Goal: Task Accomplishment & Management: Manage account settings

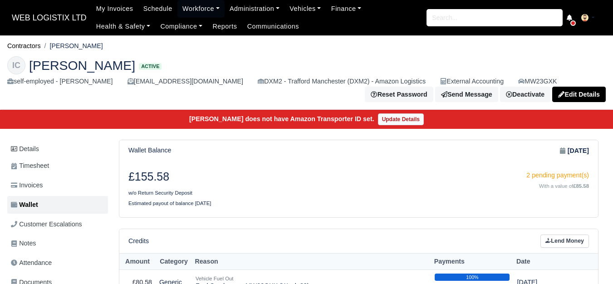
drag, startPoint x: 196, startPoint y: 119, endPoint x: 372, endPoint y: 117, distance: 176.0
click at [372, 117] on div "Iason Charmpas does not have Amazon Transporter ID set. Update Details" at bounding box center [306, 119] width 620 height 19
click at [338, 181] on h3 "£155.58" at bounding box center [240, 177] width 224 height 14
click at [205, 11] on link "Workforce" at bounding box center [200, 9] width 47 height 18
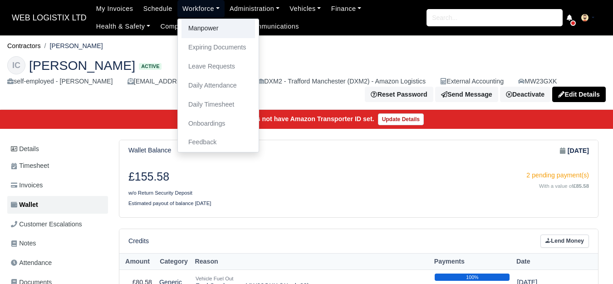
click at [240, 30] on link "Manpower" at bounding box center [217, 28] width 73 height 19
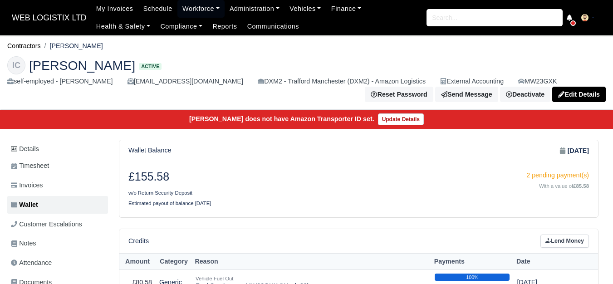
drag, startPoint x: 137, startPoint y: 180, endPoint x: 142, endPoint y: 180, distance: 5.0
click at [142, 180] on h3 "£155.58" at bounding box center [240, 177] width 224 height 14
click at [200, 180] on h3 "£155.58" at bounding box center [240, 177] width 224 height 14
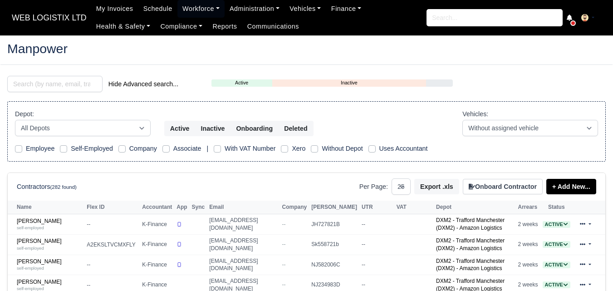
select select "25"
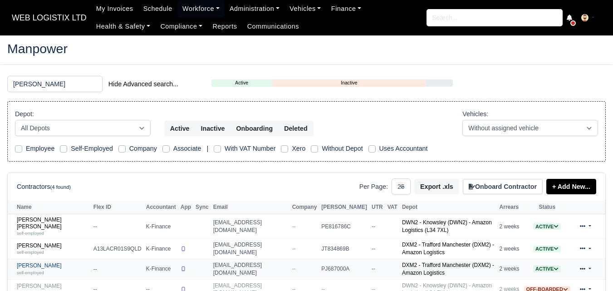
type input "[PERSON_NAME]"
click at [29, 262] on link "[PERSON_NAME] self-employed" at bounding box center [53, 268] width 72 height 13
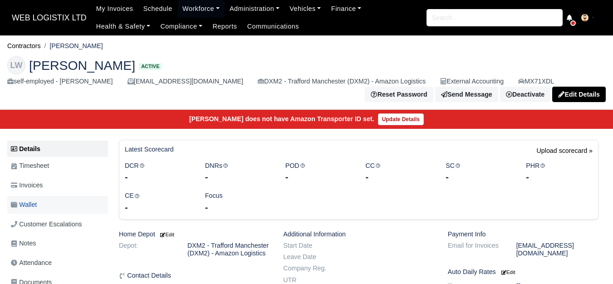
click at [70, 205] on link "Wallet" at bounding box center [57, 205] width 101 height 18
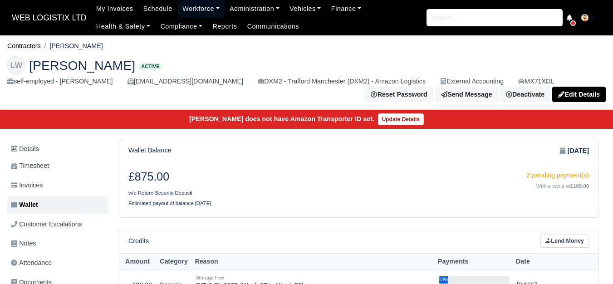
click at [194, 10] on link "Workforce" at bounding box center [200, 9] width 47 height 18
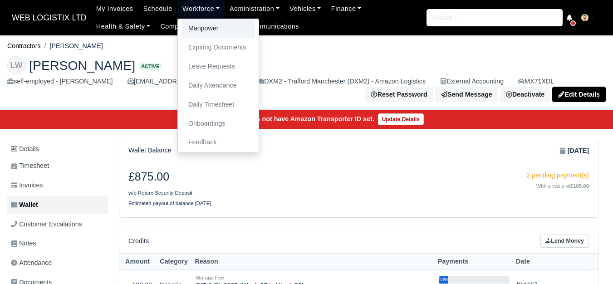
click at [221, 28] on link "Manpower" at bounding box center [217, 28] width 73 height 19
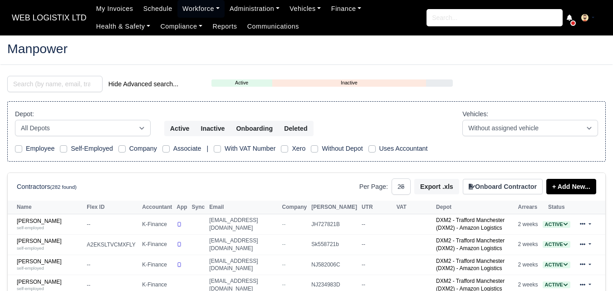
select select "25"
click at [49, 87] on input "search" at bounding box center [54, 84] width 95 height 16
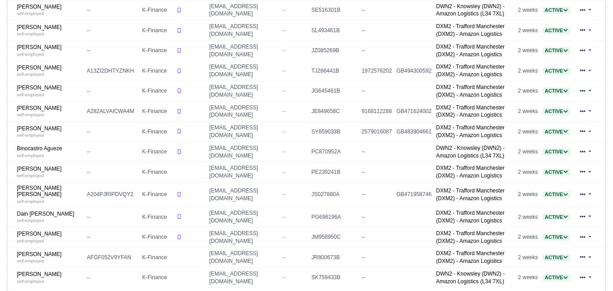
scroll to position [303, 0]
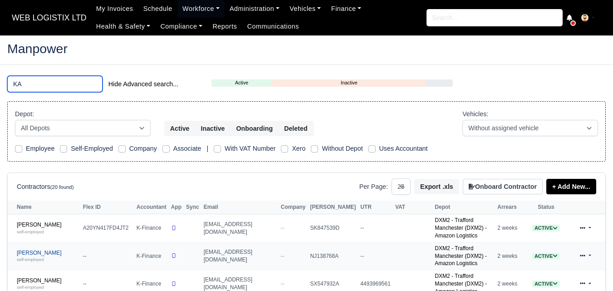
type input "KA"
click at [40, 249] on link "Ka Chung Cheuk self-employed" at bounding box center [48, 255] width 62 height 13
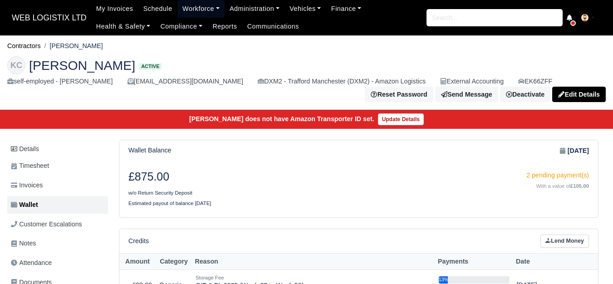
click at [194, 4] on link "Workforce" at bounding box center [200, 9] width 47 height 18
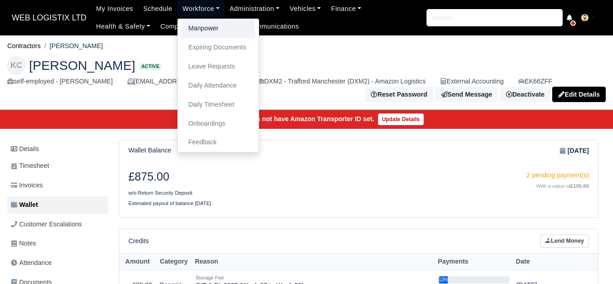
click at [189, 28] on link "Manpower" at bounding box center [217, 28] width 73 height 19
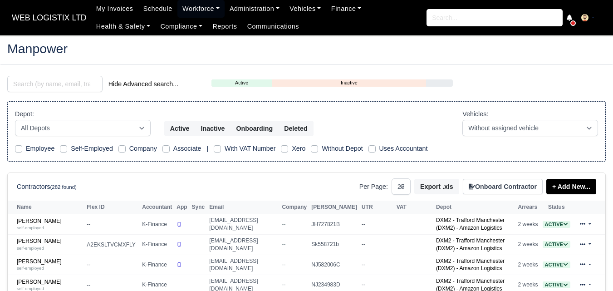
select select "25"
click at [72, 87] on input "search" at bounding box center [54, 84] width 95 height 16
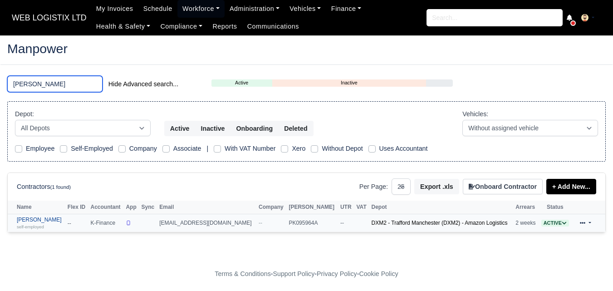
type input "ZUHAIB"
click at [31, 225] on small "self-employed" at bounding box center [30, 226] width 27 height 5
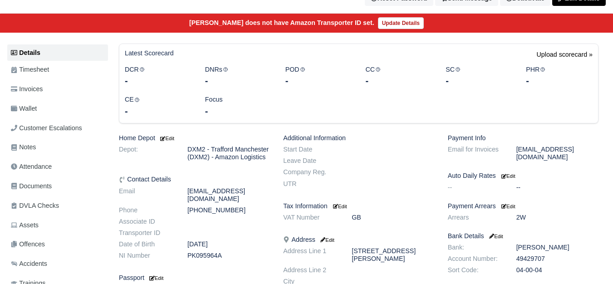
scroll to position [76, 0]
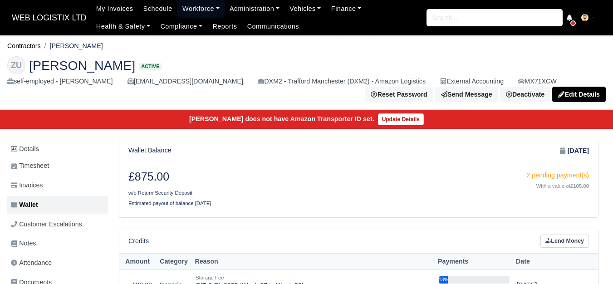
drag, startPoint x: 186, startPoint y: 6, endPoint x: 195, endPoint y: 29, distance: 24.4
click at [186, 6] on link "Workforce" at bounding box center [200, 9] width 47 height 18
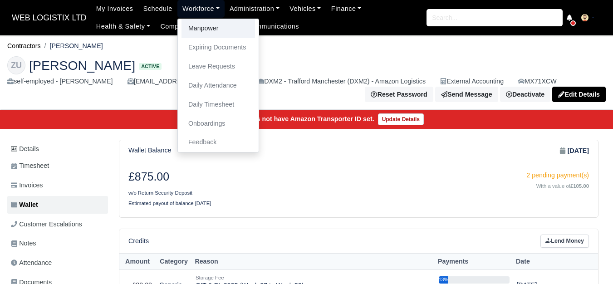
click at [198, 36] on link "Manpower" at bounding box center [217, 28] width 73 height 19
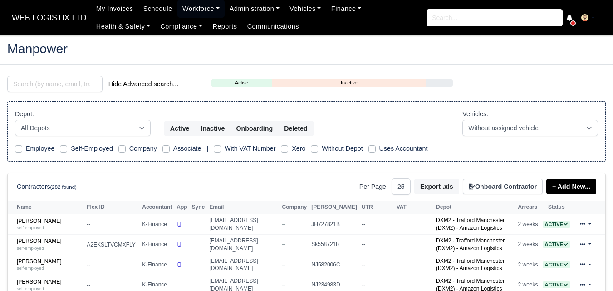
select select "25"
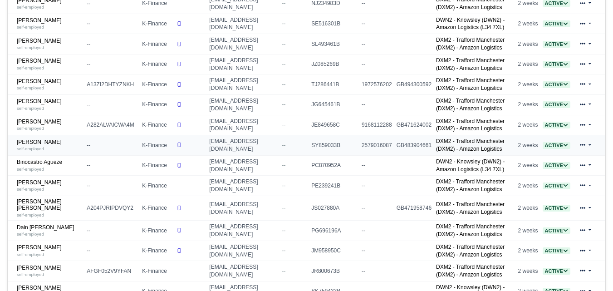
scroll to position [303, 0]
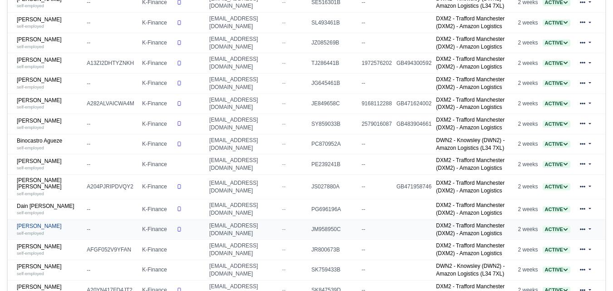
click at [37, 234] on link "David Michael Wheeldon self-employed" at bounding box center [49, 229] width 65 height 13
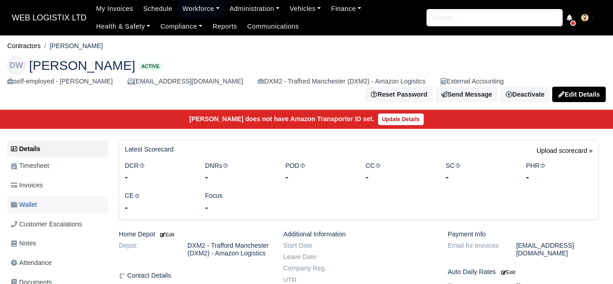
click at [45, 200] on link "Wallet" at bounding box center [57, 205] width 101 height 18
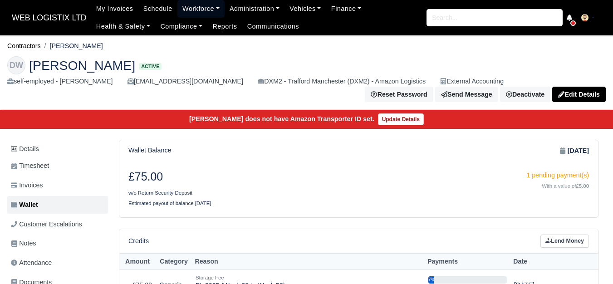
click at [187, 11] on link "Workforce" at bounding box center [200, 9] width 47 height 18
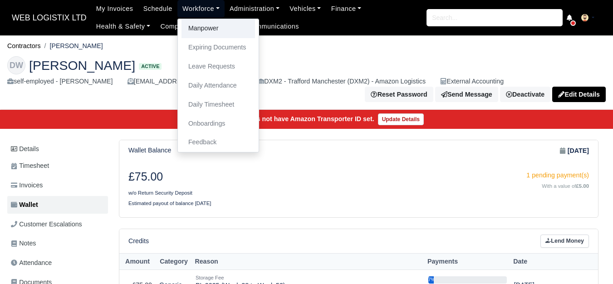
click at [200, 32] on link "Manpower" at bounding box center [217, 28] width 73 height 19
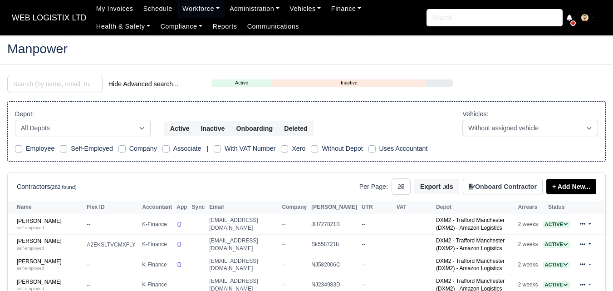
select select "25"
click at [87, 83] on input "search" at bounding box center [54, 84] width 95 height 16
click at [43, 89] on input "SEAN" at bounding box center [54, 84] width 95 height 16
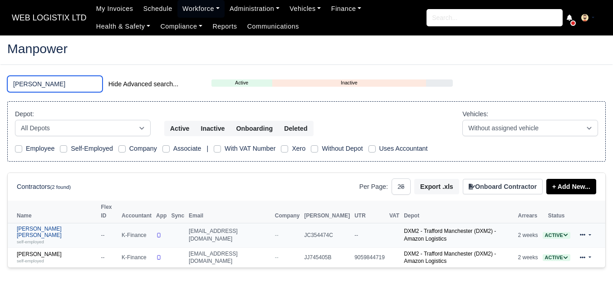
type input "SEAN"
click at [47, 225] on link "Sean James Kerr self-employed" at bounding box center [57, 235] width 80 height 20
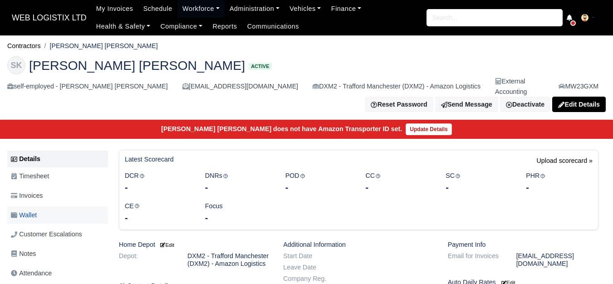
click at [20, 210] on span "Wallet" at bounding box center [24, 215] width 26 height 10
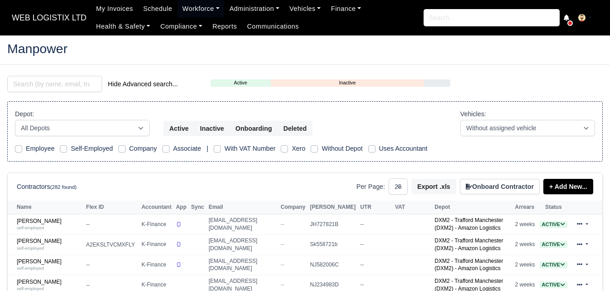
select select "25"
click at [73, 87] on input "search" at bounding box center [54, 84] width 95 height 16
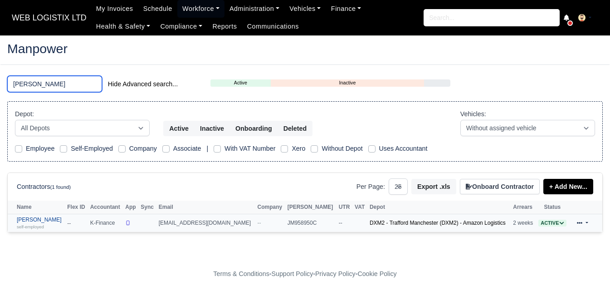
type input "DAVID"
click at [49, 226] on div "self-employed" at bounding box center [40, 226] width 46 height 6
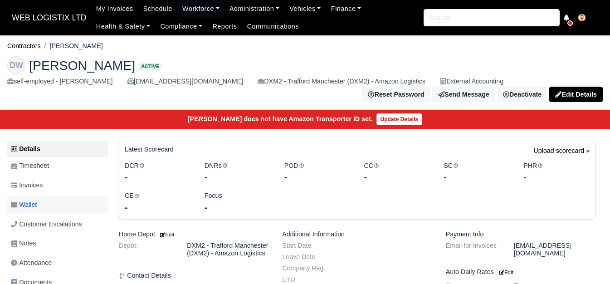
click at [59, 199] on link "Wallet" at bounding box center [57, 205] width 101 height 18
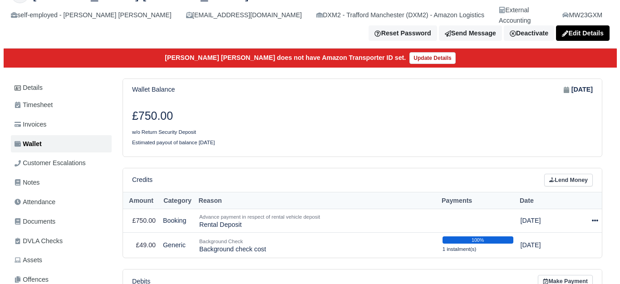
scroll to position [70, 0]
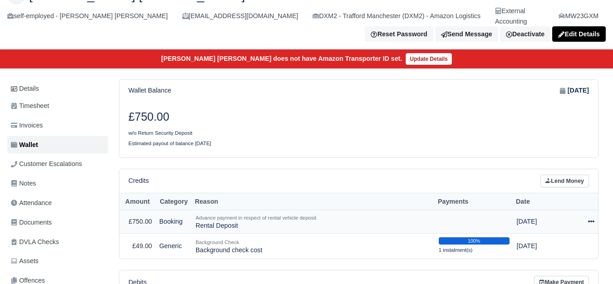
click at [589, 218] on icon at bounding box center [591, 221] width 6 height 6
click at [544, 256] on link "Schedule" at bounding box center [553, 263] width 81 height 14
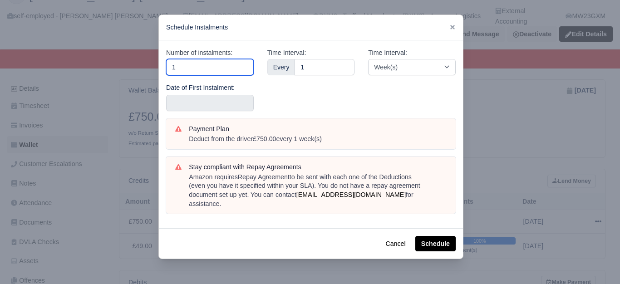
click at [198, 69] on input "1" at bounding box center [210, 67] width 88 height 16
type input "10"
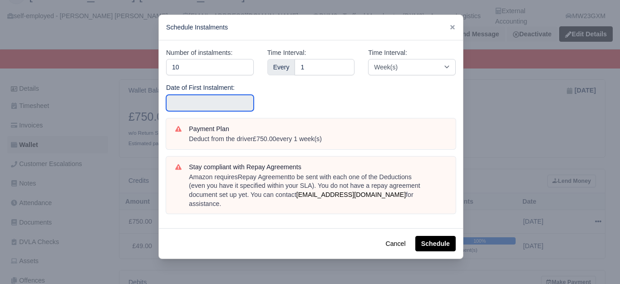
click at [200, 98] on input "text" at bounding box center [210, 103] width 88 height 16
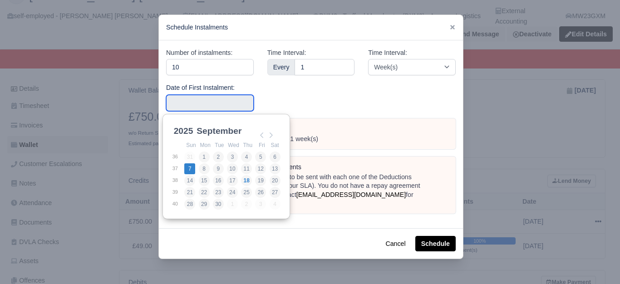
type input "2025-09-07"
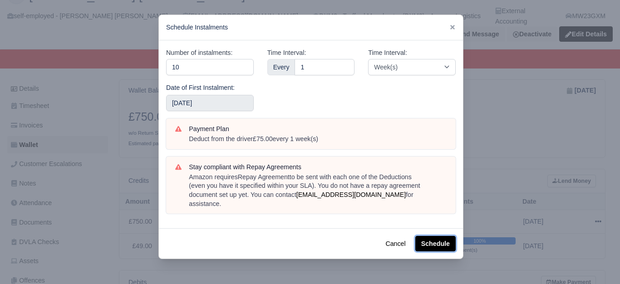
click at [430, 236] on button "Schedule" at bounding box center [435, 243] width 40 height 15
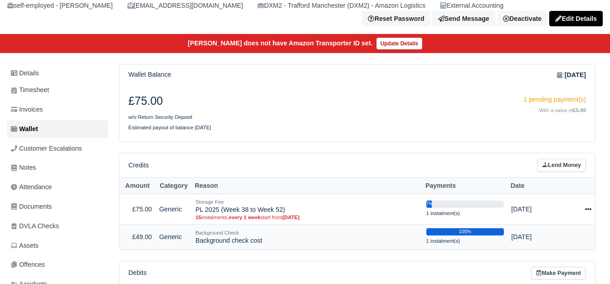
scroll to position [76, 0]
drag, startPoint x: 195, startPoint y: 207, endPoint x: 283, endPoint y: 212, distance: 88.1
click at [283, 212] on td "Storage Fee PL 2025 (Week 38 to Week 52) 15 instalments, every 1 week start fro…" at bounding box center [307, 209] width 231 height 30
copy td "PL 2025 (Week 38 to Week 52)"
drag, startPoint x: 246, startPoint y: 204, endPoint x: 244, endPoint y: 209, distance: 5.3
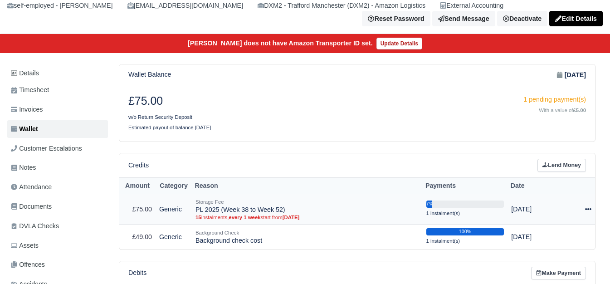
click at [246, 204] on div "Storage Fee" at bounding box center [307, 202] width 224 height 8
drag, startPoint x: 196, startPoint y: 212, endPoint x: 283, endPoint y: 214, distance: 87.1
click at [283, 214] on td "Storage Fee PL 2025 (Week 38 to Week 52) 15 instalments, every 1 week start fro…" at bounding box center [307, 209] width 231 height 30
copy td "PL 2025 (Week 38 to Week 52)"
click at [219, 209] on td "Storage Fee PL 2025 (Week 38 to Week 52) 15 instalments, every 1 week start fro…" at bounding box center [307, 209] width 231 height 30
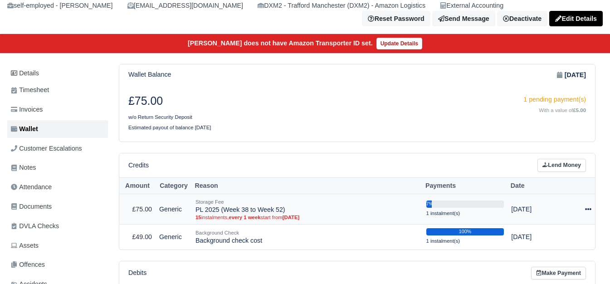
drag, startPoint x: 195, startPoint y: 208, endPoint x: 287, endPoint y: 213, distance: 91.3
click at [287, 213] on td "Storage Fee PL 2025 (Week 38 to Week 52) 15 instalments, every 1 week start fro…" at bounding box center [307, 209] width 231 height 30
copy td "PL 2025 (Week 38 to Week 52)"
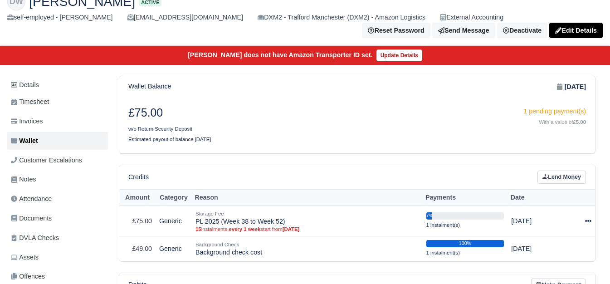
scroll to position [0, 0]
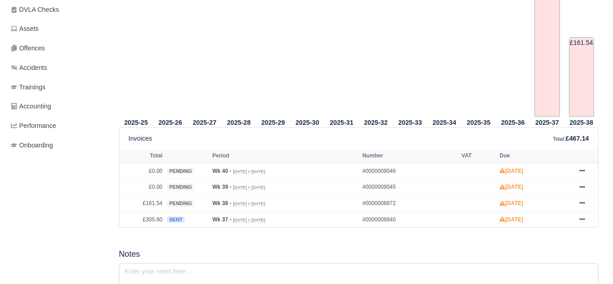
scroll to position [303, 0]
click at [579, 216] on icon at bounding box center [581, 218] width 5 height 5
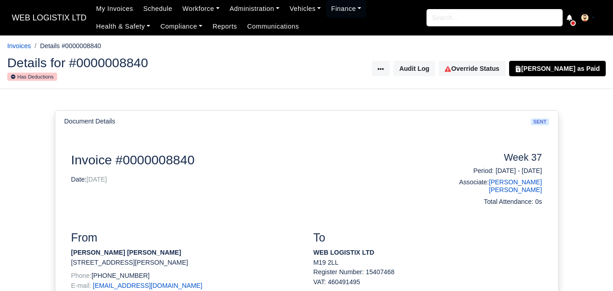
scroll to position [151, 0]
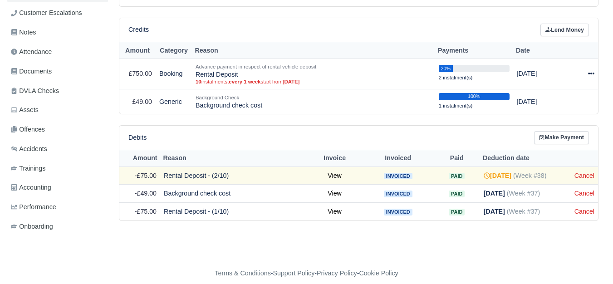
scroll to position [146, 0]
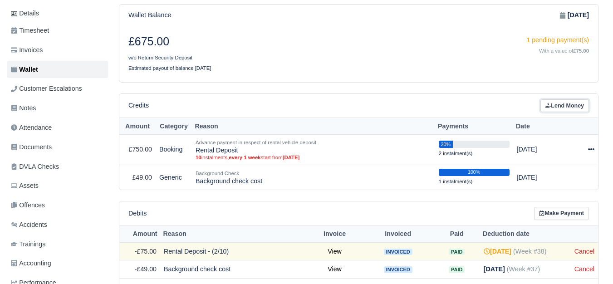
click at [567, 100] on link "Lend Money" at bounding box center [564, 105] width 49 height 13
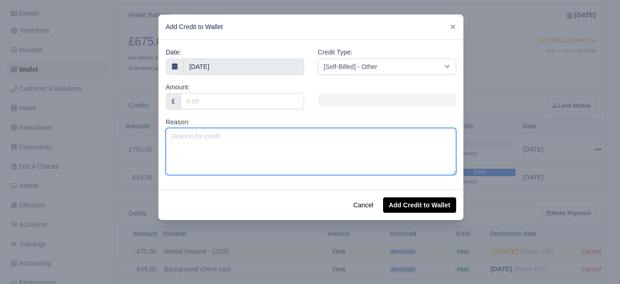
click at [252, 142] on textarea "Reason:" at bounding box center [311, 151] width 290 height 47
paste textarea "PL 2025 (Week 38 to Week 52)"
type textarea "PL 2025 (Week 38 to Week 52)"
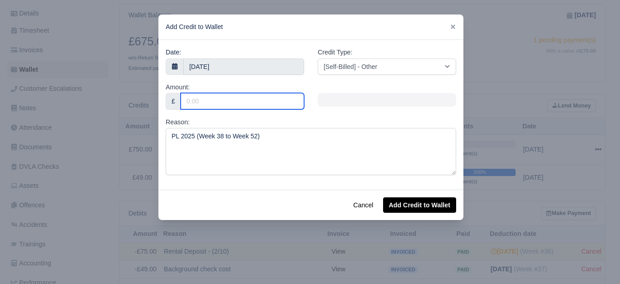
click at [211, 101] on input "Amount:" at bounding box center [242, 101] width 123 height 16
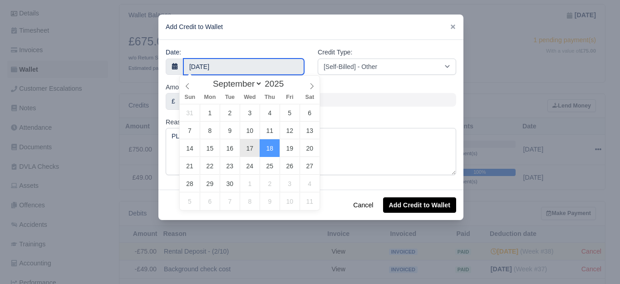
type input "17 September 2025"
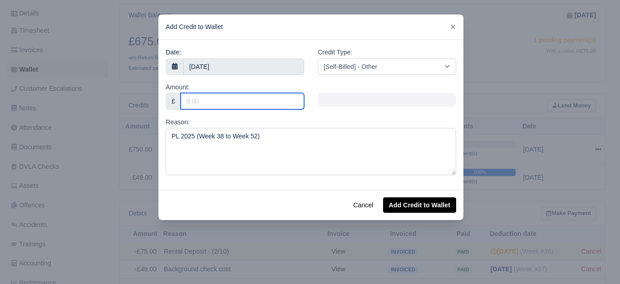
click at [197, 101] on input "Amount:" at bounding box center [242, 101] width 123 height 16
type input "75"
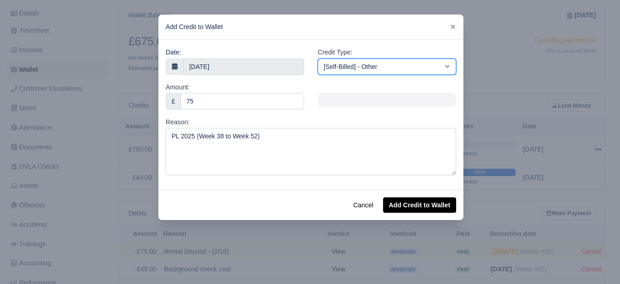
click at [342, 68] on select "[Self-Billed] - Other [Self-Billed] - Negative Invoice [Self-Billed] - Keychain…" at bounding box center [387, 67] width 138 height 16
click at [318, 59] on select "[Self-Billed] - Other [Self-Billed] - Negative Invoice [Self-Billed] - Keychain…" at bounding box center [387, 67] width 138 height 16
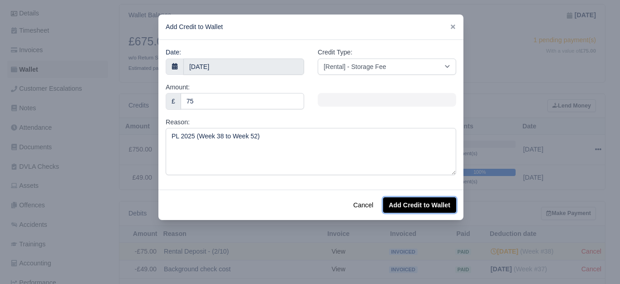
click at [411, 208] on button "Add Credit to Wallet" at bounding box center [419, 204] width 73 height 15
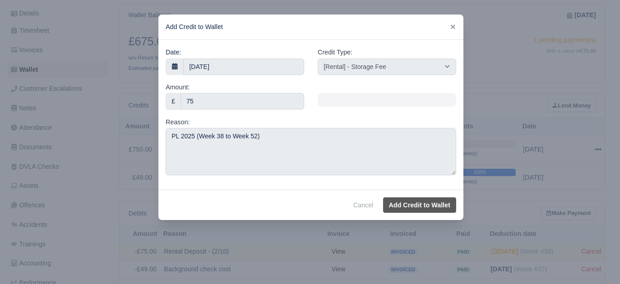
select select "other"
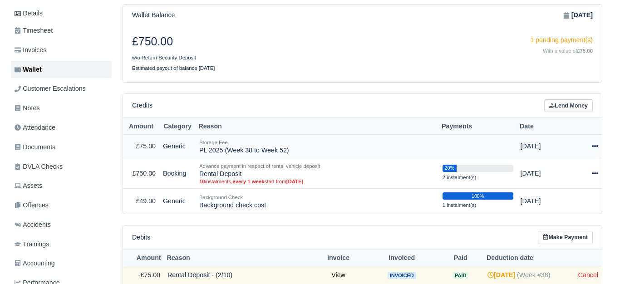
scroll to position [146, 0]
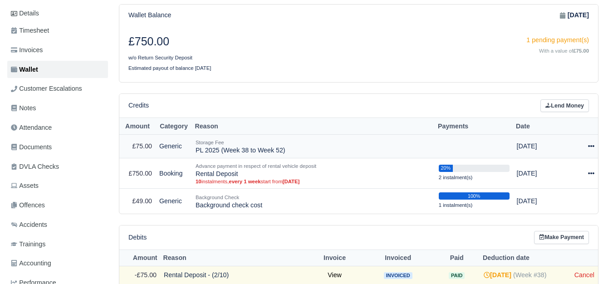
click at [591, 143] on icon at bounding box center [591, 146] width 6 height 6
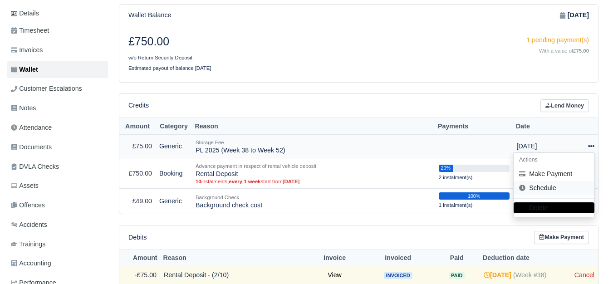
click at [555, 181] on link "Schedule" at bounding box center [553, 188] width 81 height 14
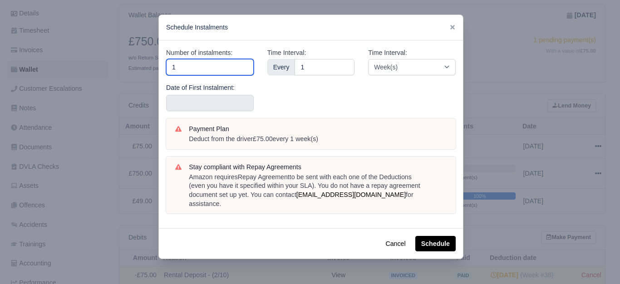
click at [193, 70] on input "1" at bounding box center [210, 67] width 88 height 16
type input "15"
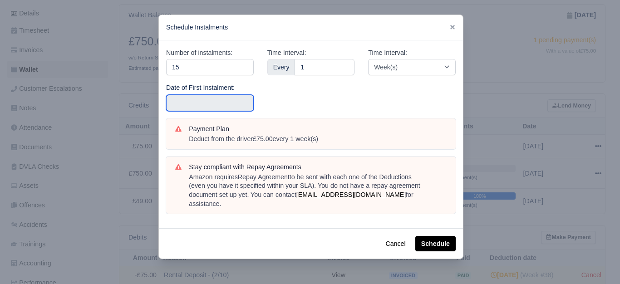
click at [193, 99] on input "text" at bounding box center [210, 103] width 88 height 16
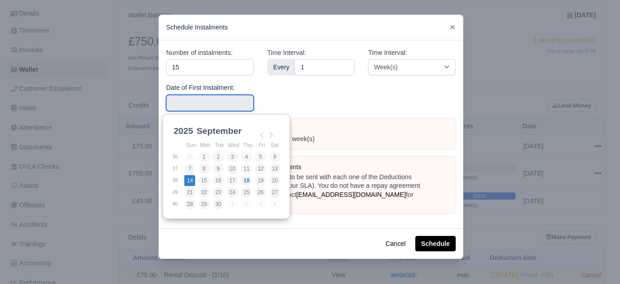
type input "2025-09-14"
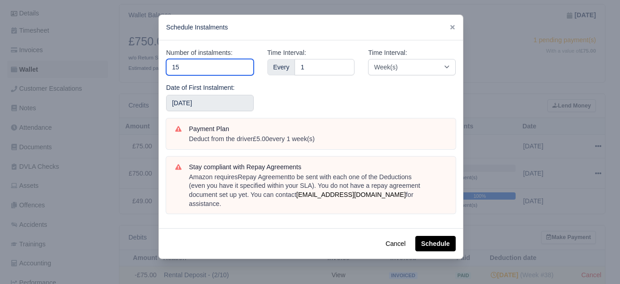
click at [209, 71] on input "15" at bounding box center [210, 67] width 88 height 16
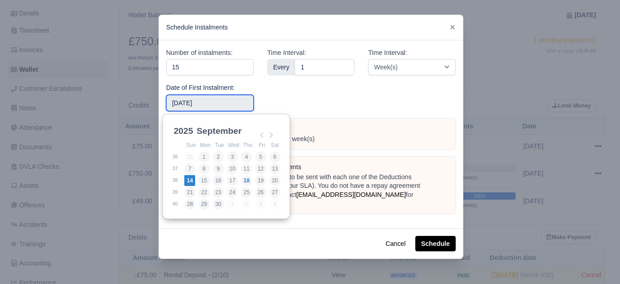
click at [202, 100] on input "2025-09-14" at bounding box center [210, 103] width 88 height 16
click at [304, 100] on div "Time Interval: Every 1" at bounding box center [310, 83] width 101 height 71
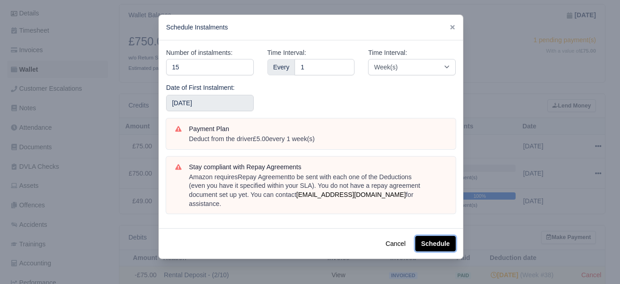
click at [425, 236] on button "Schedule" at bounding box center [435, 243] width 40 height 15
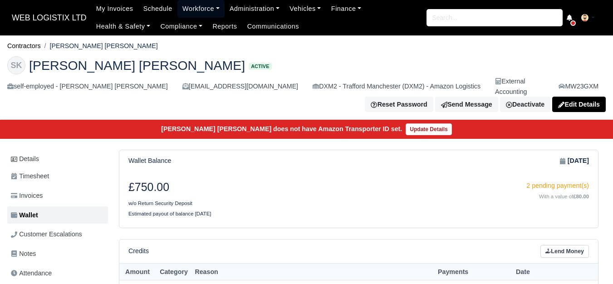
click at [186, 7] on link "Workforce" at bounding box center [200, 9] width 47 height 18
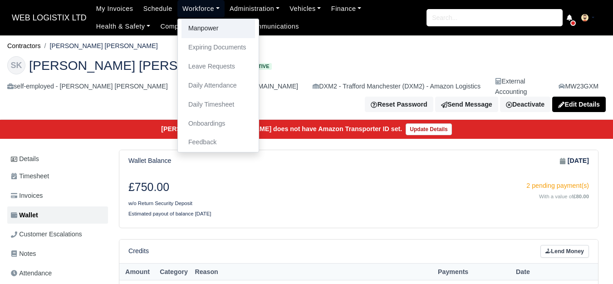
click at [186, 27] on link "Manpower" at bounding box center [217, 28] width 73 height 19
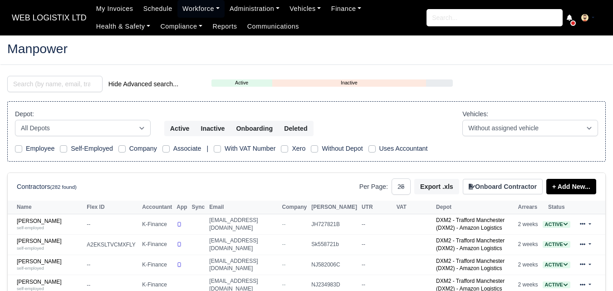
select select "25"
click at [45, 82] on input "search" at bounding box center [54, 84] width 95 height 16
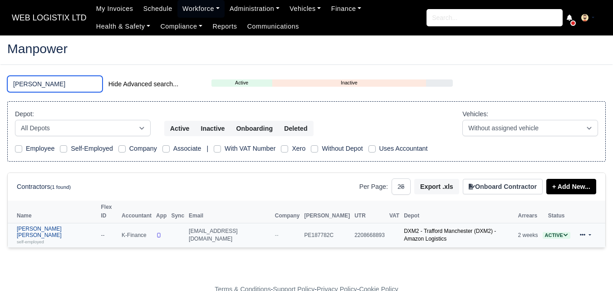
type input "PAIGE"
click at [34, 225] on link "Paige Nicole Pelham self-employed" at bounding box center [57, 235] width 80 height 20
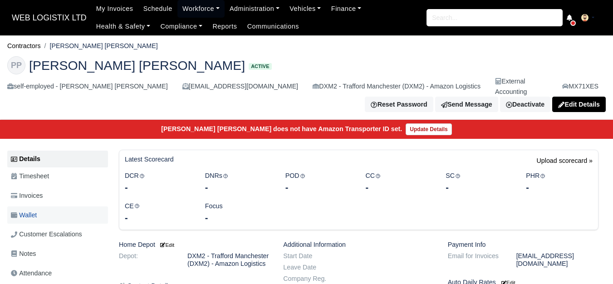
click at [34, 206] on link "Wallet" at bounding box center [57, 215] width 101 height 18
click at [50, 206] on link "Wallet" at bounding box center [57, 215] width 101 height 18
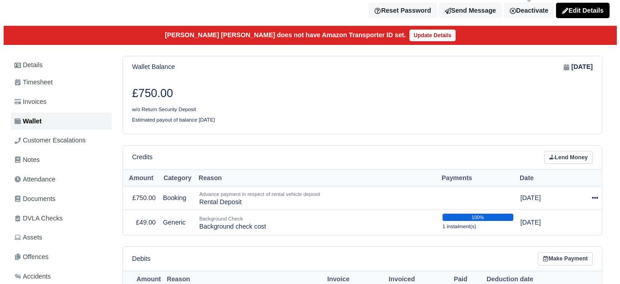
scroll to position [221, 0]
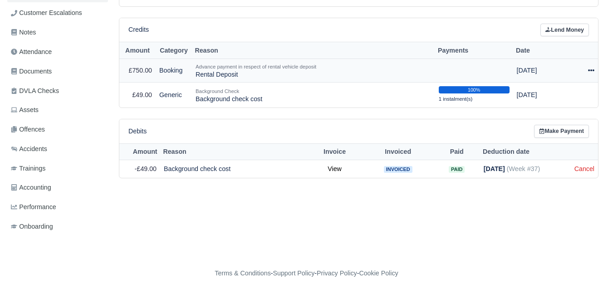
click at [588, 67] on icon at bounding box center [591, 70] width 6 height 6
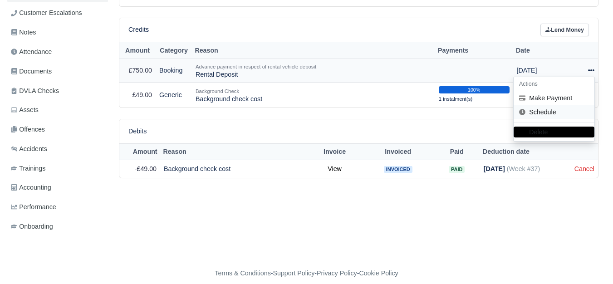
click at [547, 105] on link "Schedule" at bounding box center [553, 112] width 81 height 14
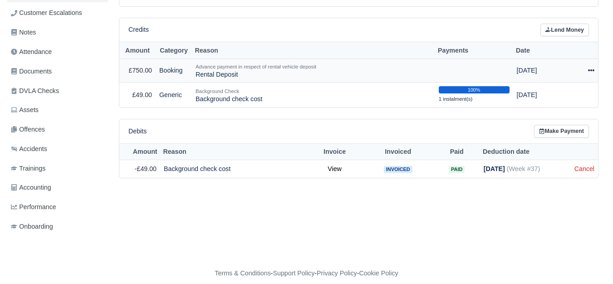
click at [593, 67] on icon at bounding box center [591, 70] width 6 height 6
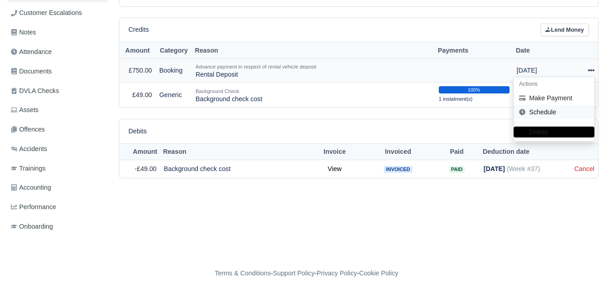
click at [566, 105] on link "Schedule" at bounding box center [553, 112] width 81 height 14
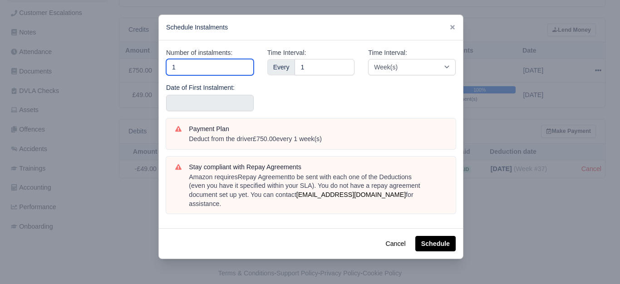
click at [216, 69] on input "1" at bounding box center [210, 67] width 88 height 16
type input "10"
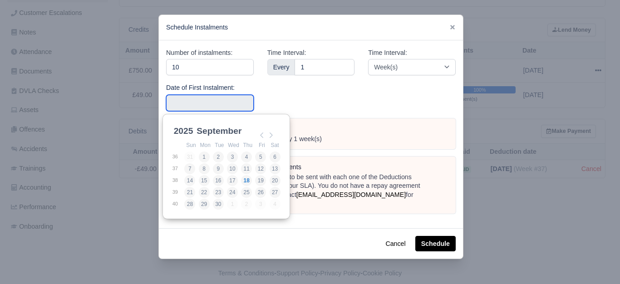
click at [197, 104] on input "Use the arrow keys to pick a date" at bounding box center [210, 103] width 88 height 16
type input "2025-09-07"
click at [222, 103] on input "2025-09-07" at bounding box center [210, 103] width 88 height 16
click at [329, 90] on div "Time Interval: Every 1" at bounding box center [310, 83] width 101 height 71
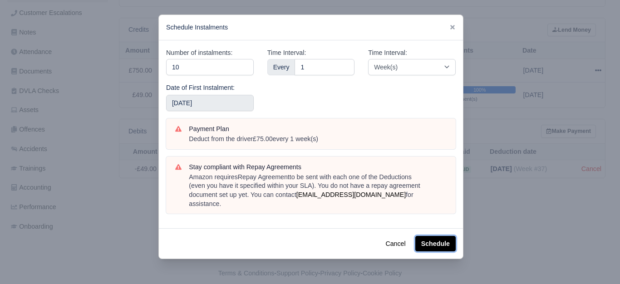
click at [432, 236] on button "Schedule" at bounding box center [435, 243] width 40 height 15
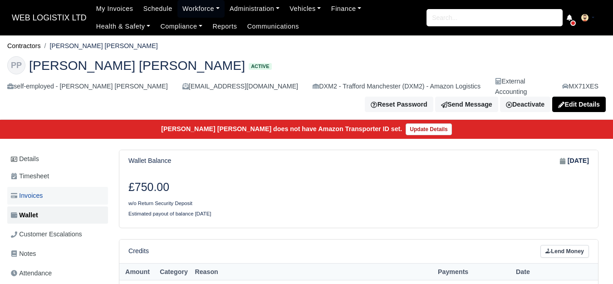
click at [54, 189] on link "Invoices" at bounding box center [57, 196] width 101 height 18
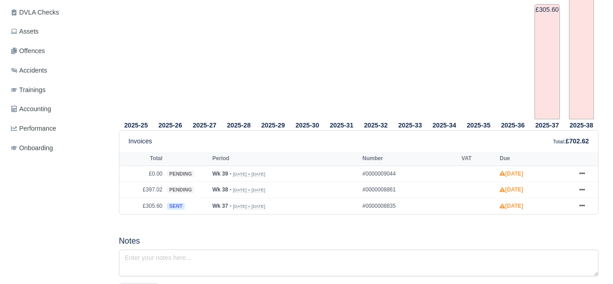
scroll to position [303, 0]
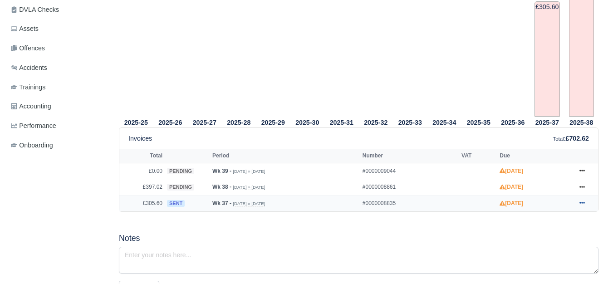
click at [582, 198] on link at bounding box center [582, 203] width 14 height 11
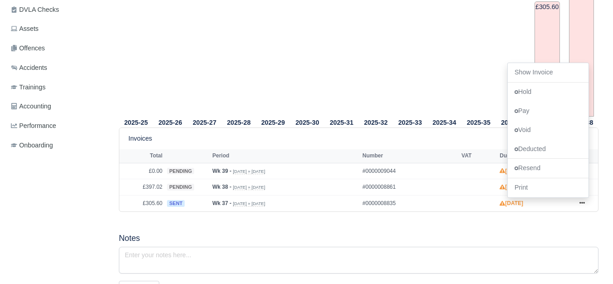
click at [297, 234] on h5 "Notes" at bounding box center [358, 239] width 479 height 10
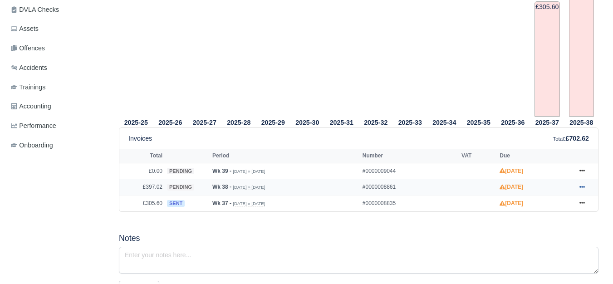
click at [584, 184] on icon at bounding box center [581, 186] width 5 height 5
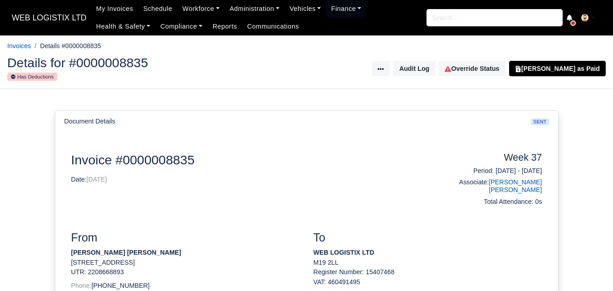
scroll to position [227, 0]
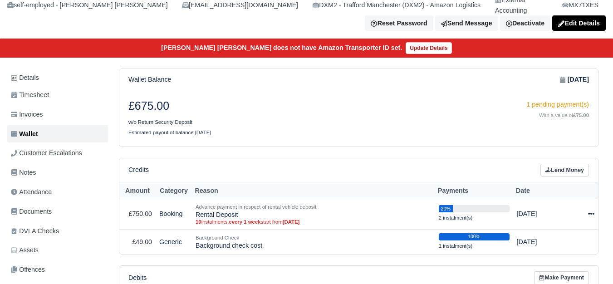
scroll to position [70, 0]
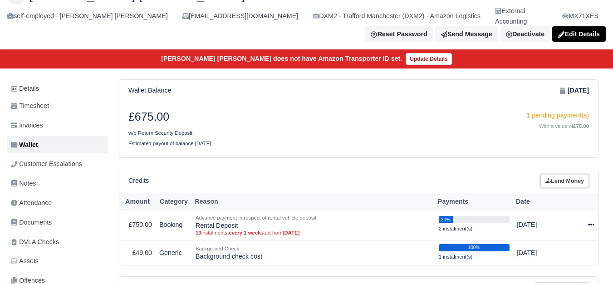
click at [579, 175] on link "Lend Money" at bounding box center [564, 181] width 49 height 13
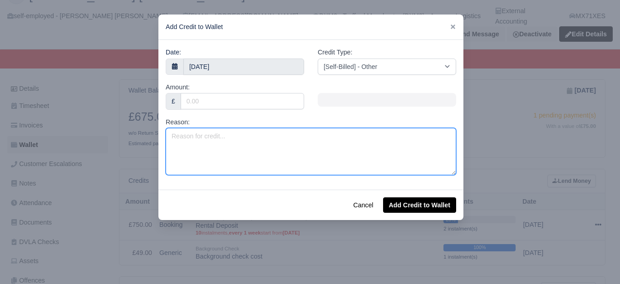
click at [223, 142] on textarea "Reason:" at bounding box center [311, 151] width 290 height 47
paste textarea "PL 2025 (Week 38 to Week 52)"
type textarea "PL 2025 (Week 38 to Week 52)"
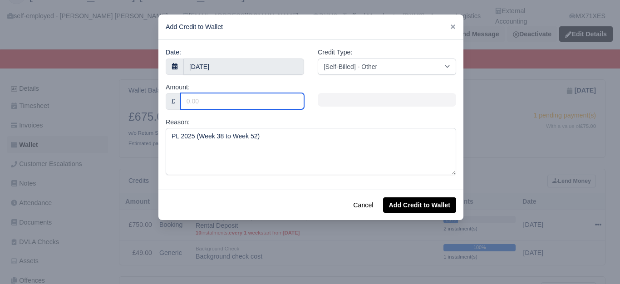
click at [215, 98] on input "Amount:" at bounding box center [242, 101] width 123 height 16
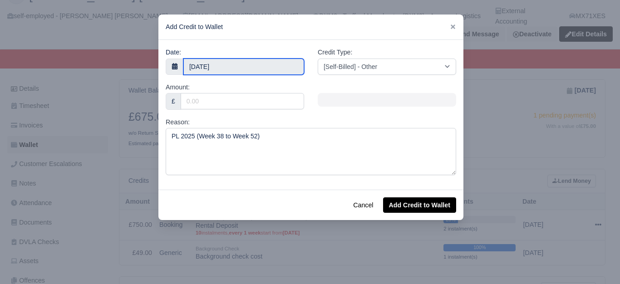
click at [214, 66] on input "18 September 2025" at bounding box center [243, 67] width 121 height 16
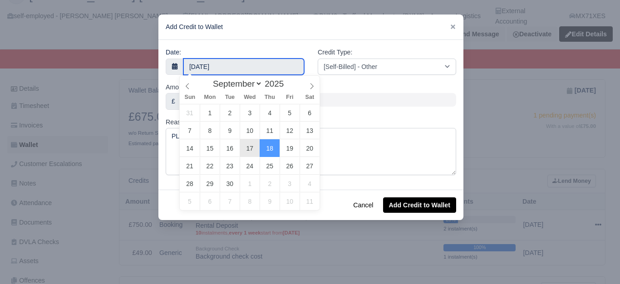
type input "17 September 2025"
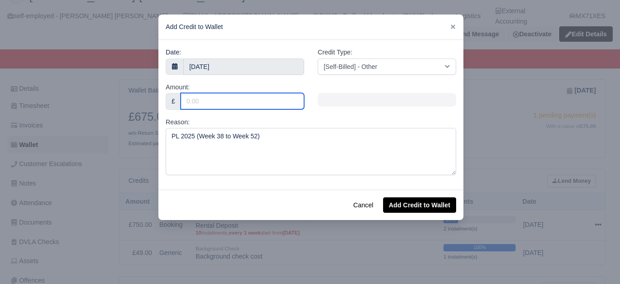
click at [228, 103] on input "Amount:" at bounding box center [242, 101] width 123 height 16
type input "75"
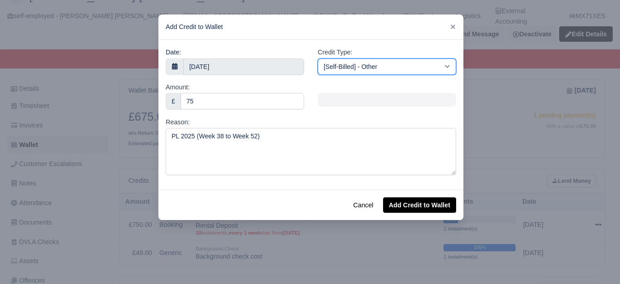
click at [379, 71] on select "[Self-Billed] - Other [Self-Billed] - Negative Invoice [Self-Billed] - Keychain…" at bounding box center [387, 67] width 138 height 16
click at [318, 59] on select "[Self-Billed] - Other [Self-Billed] - Negative Invoice [Self-Billed] - Keychain…" at bounding box center [387, 67] width 138 height 16
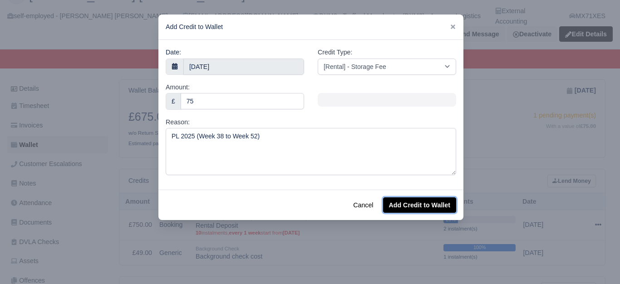
click at [404, 204] on button "Add Credit to Wallet" at bounding box center [419, 204] width 73 height 15
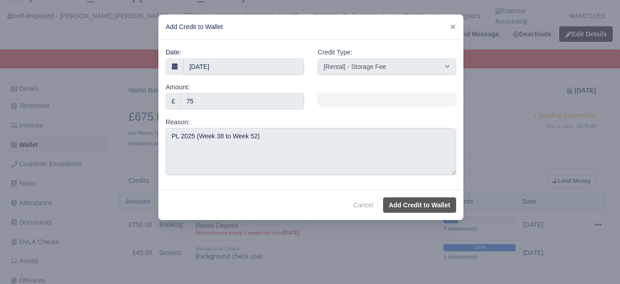
select select "other"
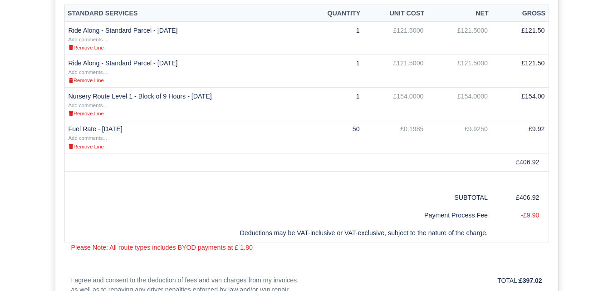
scroll to position [227, 0]
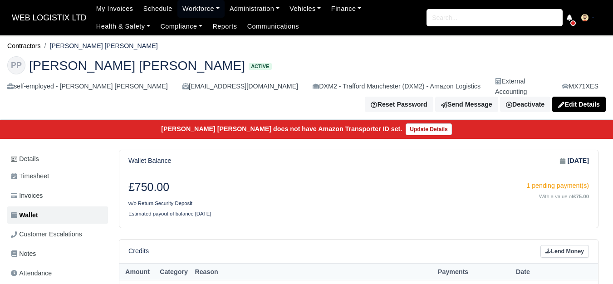
scroll to position [142, 0]
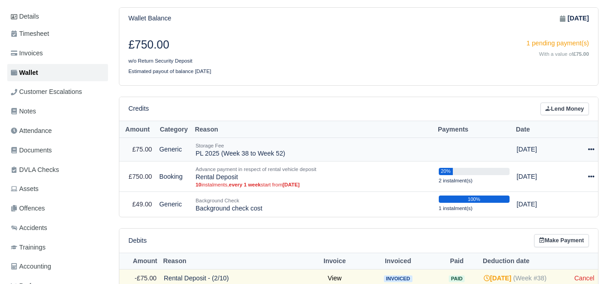
click at [591, 148] on icon at bounding box center [591, 149] width 6 height 2
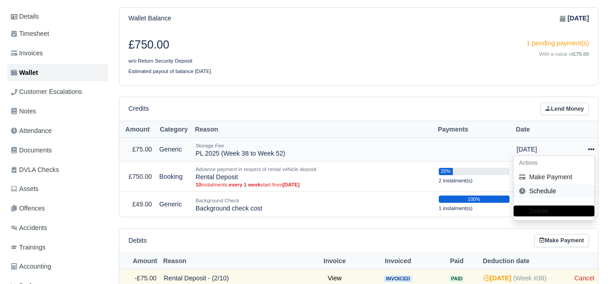
click at [546, 184] on link "Schedule" at bounding box center [553, 191] width 81 height 14
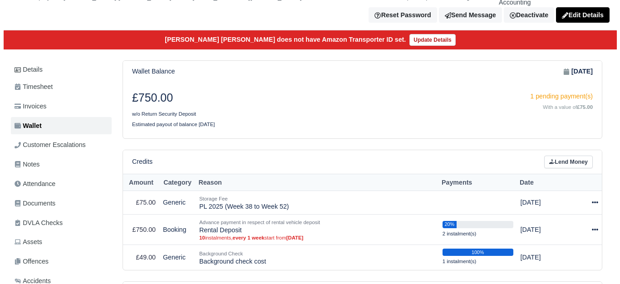
scroll to position [151, 0]
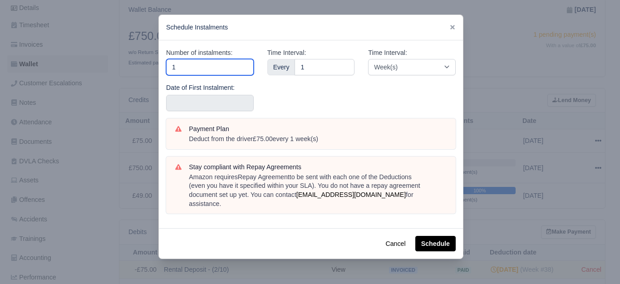
click at [195, 61] on input "1" at bounding box center [210, 67] width 88 height 16
type input "15"
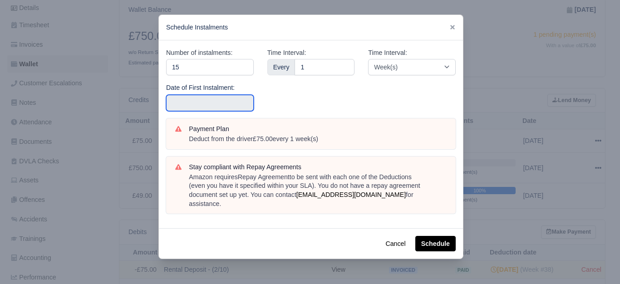
click at [198, 96] on input "text" at bounding box center [210, 103] width 88 height 16
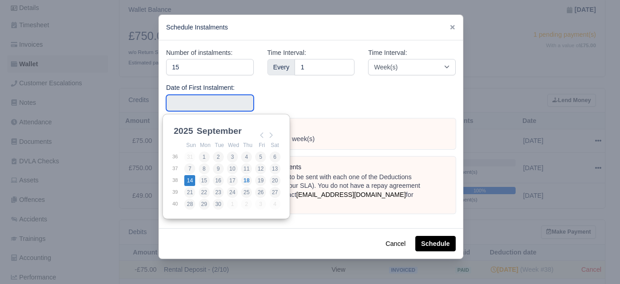
type input "[DATE]"
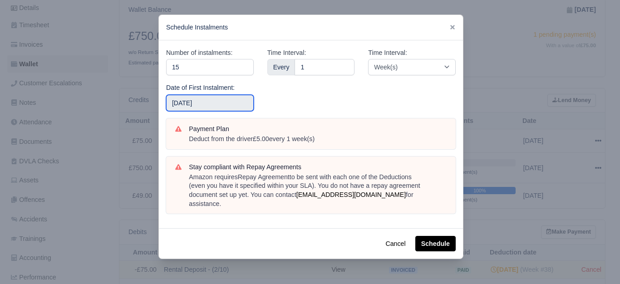
click at [212, 111] on input "2025-09-14" at bounding box center [210, 103] width 88 height 16
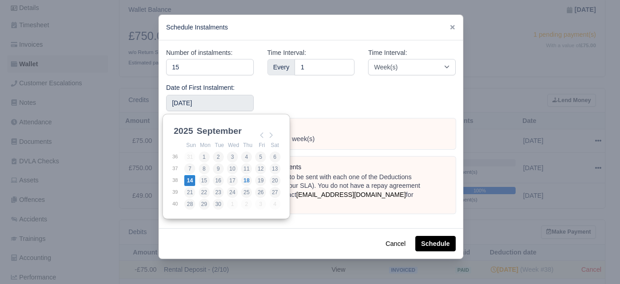
click at [381, 94] on div "Time Interval: Week(s) Month(s)" at bounding box center [411, 83] width 101 height 71
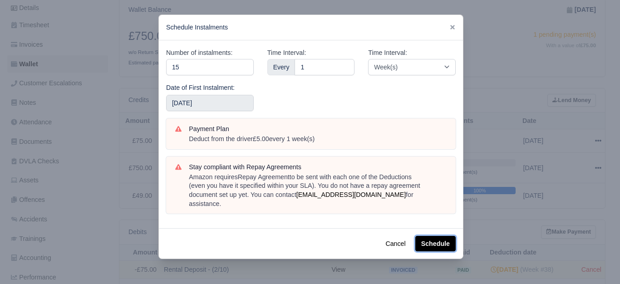
click at [441, 236] on button "Schedule" at bounding box center [435, 243] width 40 height 15
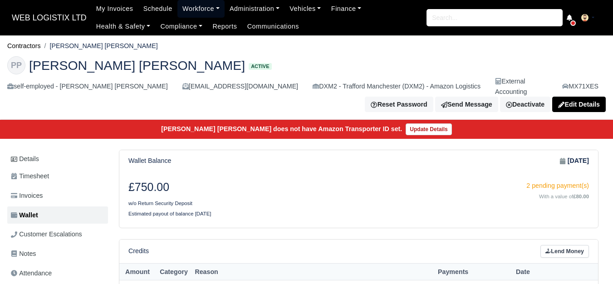
drag, startPoint x: 176, startPoint y: 6, endPoint x: 181, endPoint y: 13, distance: 9.0
click at [177, 6] on link "Workforce" at bounding box center [200, 9] width 47 height 18
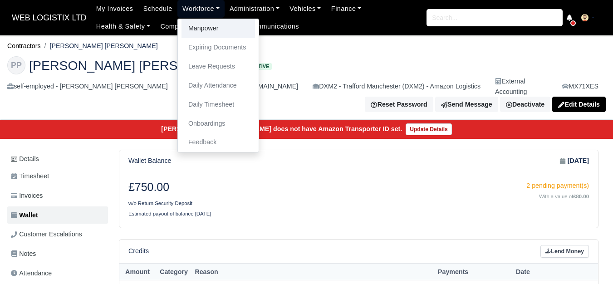
click at [218, 24] on link "Manpower" at bounding box center [217, 28] width 73 height 19
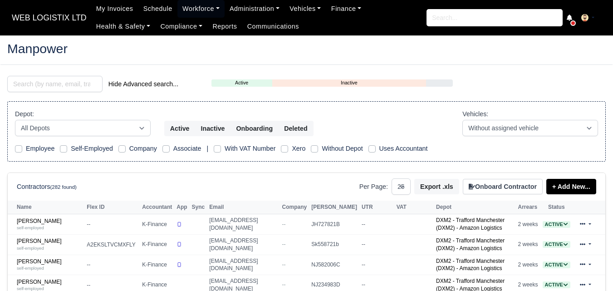
select select "25"
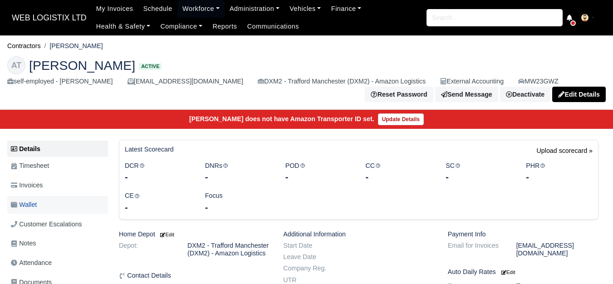
click at [55, 208] on link "Wallet" at bounding box center [57, 205] width 101 height 18
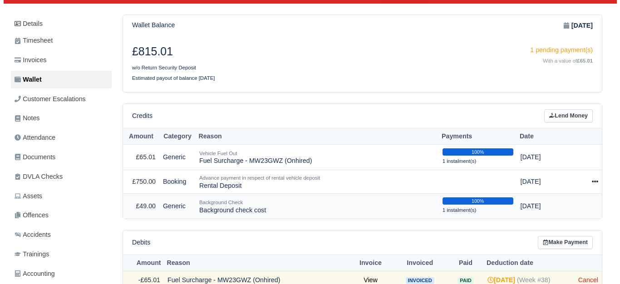
scroll to position [151, 0]
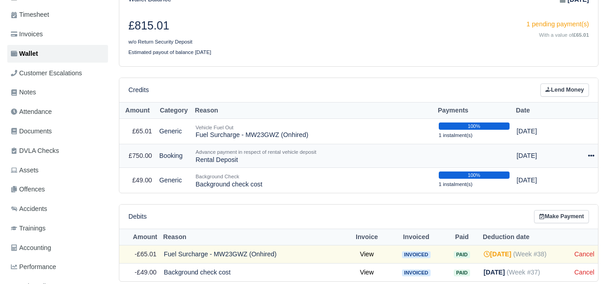
click at [594, 156] on icon at bounding box center [591, 155] width 6 height 6
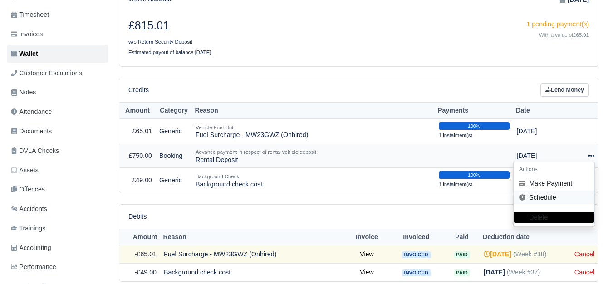
click at [550, 195] on link "Schedule" at bounding box center [553, 198] width 81 height 14
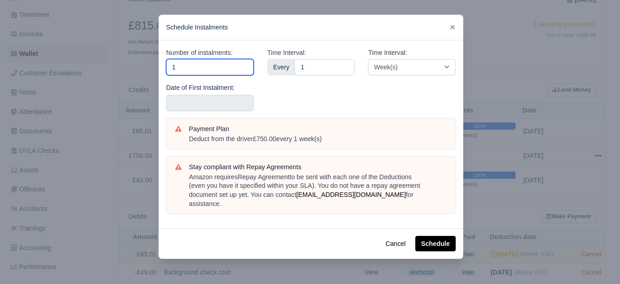
click at [220, 66] on input "1" at bounding box center [210, 67] width 88 height 16
type input "10"
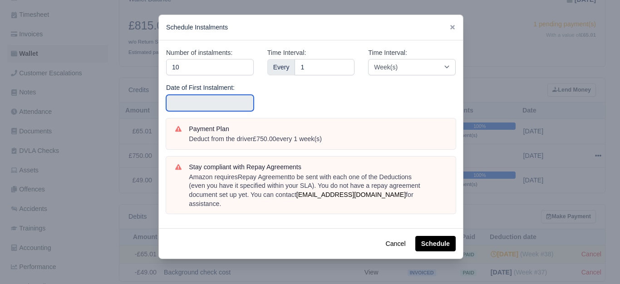
click at [206, 105] on input "text" at bounding box center [210, 103] width 88 height 16
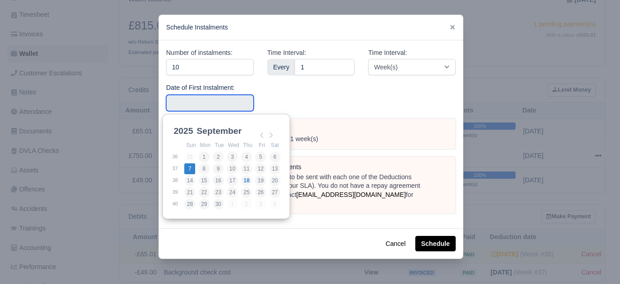
type input "2025-09-07"
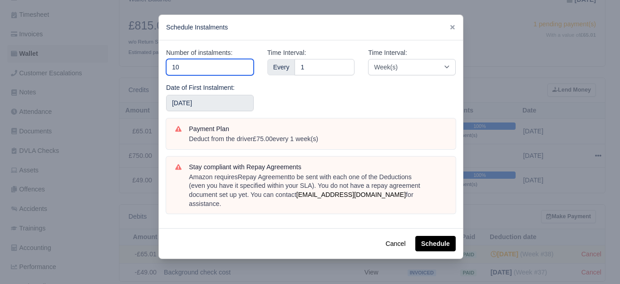
click at [186, 68] on input "10" at bounding box center [210, 67] width 88 height 16
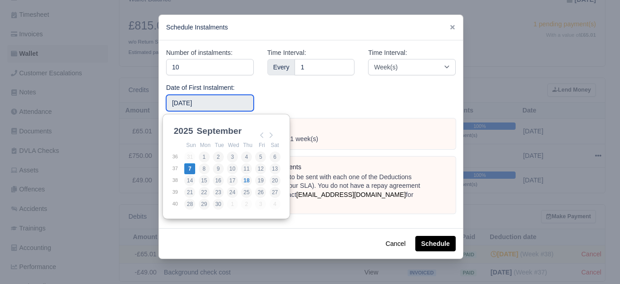
click at [234, 104] on input "2025-09-07" at bounding box center [210, 103] width 88 height 16
click at [286, 95] on div "Time Interval: Every 1" at bounding box center [310, 83] width 101 height 71
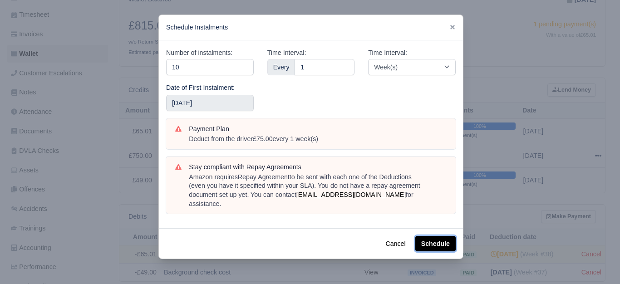
click at [449, 236] on button "Schedule" at bounding box center [435, 243] width 40 height 15
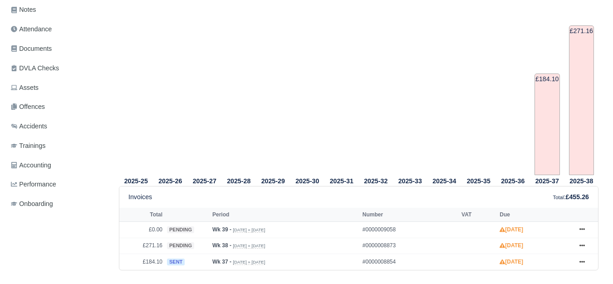
scroll to position [309, 0]
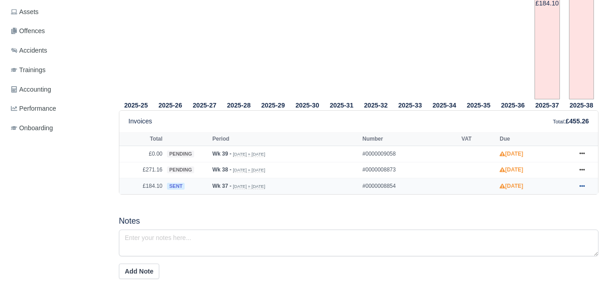
click at [576, 190] on link at bounding box center [582, 186] width 14 height 11
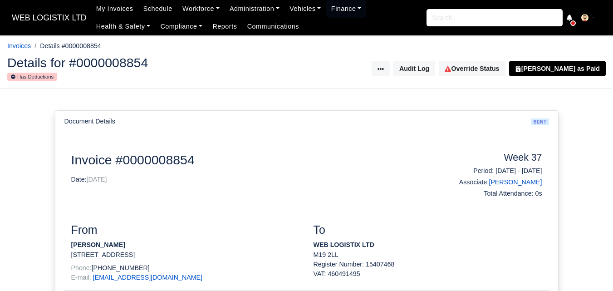
scroll to position [227, 0]
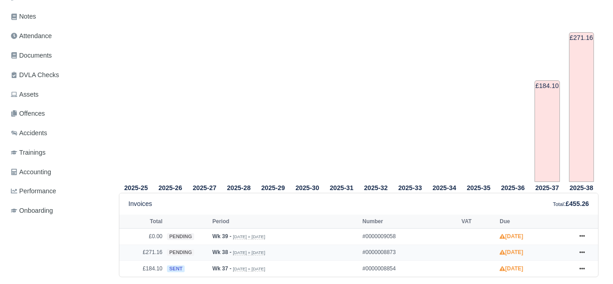
scroll to position [303, 0]
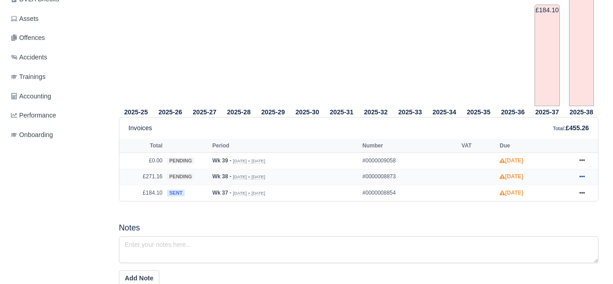
click at [585, 175] on link at bounding box center [582, 176] width 14 height 11
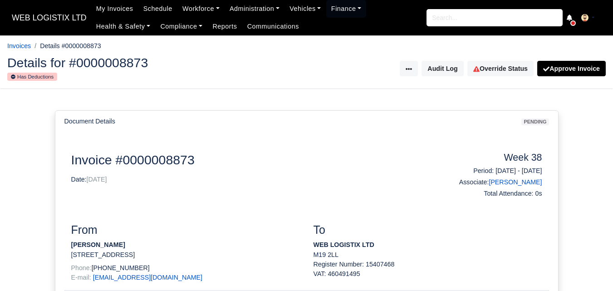
scroll to position [151, 0]
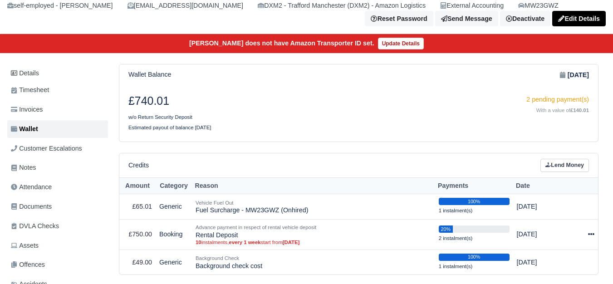
scroll to position [151, 0]
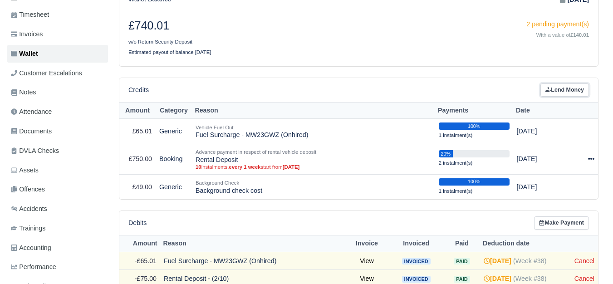
click at [565, 94] on link "Lend Money" at bounding box center [564, 89] width 49 height 13
click at [557, 86] on link "Lend Money" at bounding box center [564, 89] width 49 height 13
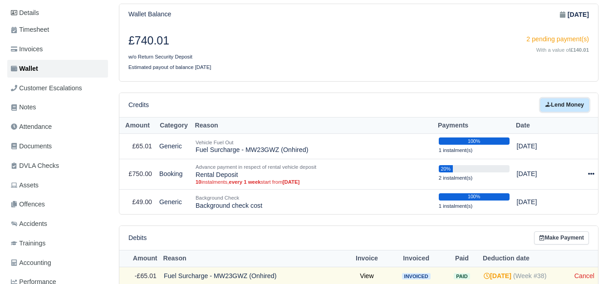
scroll to position [81, 0]
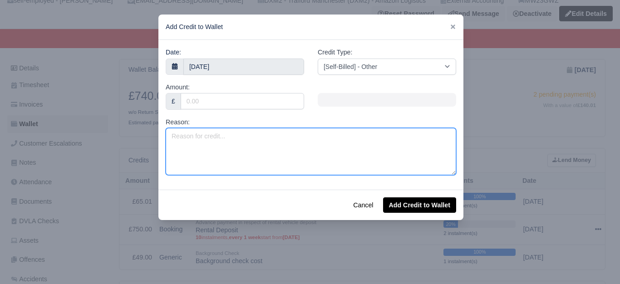
click at [263, 156] on textarea "Reason:" at bounding box center [311, 151] width 290 height 47
paste textarea "PL 2025 (Week 38 to Week 52)"
type textarea "PL 2025 (Week 38 to Week 52)"
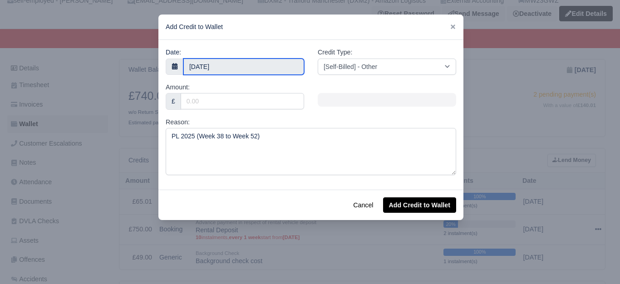
click at [221, 63] on input "[DATE]" at bounding box center [243, 67] width 121 height 16
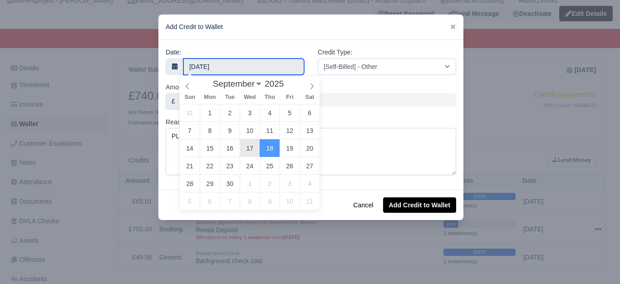
type input "[DATE]"
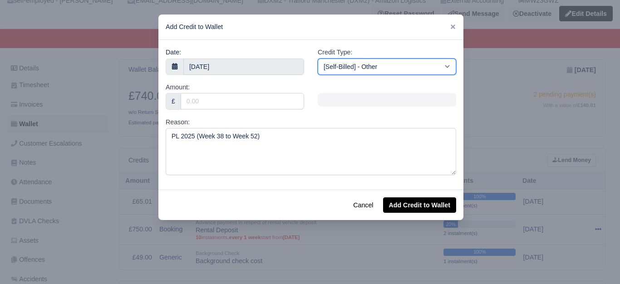
click at [381, 59] on select "[Self-Billed] - Other [Self-Billed] - Negative Invoice [Self-Billed] - Keychain…" at bounding box center [387, 67] width 138 height 16
select select "storage_fee"
click at [318, 59] on select "[Self-Billed] - Other [Self-Billed] - Negative Invoice [Self-Billed] - Keychain…" at bounding box center [387, 67] width 138 height 16
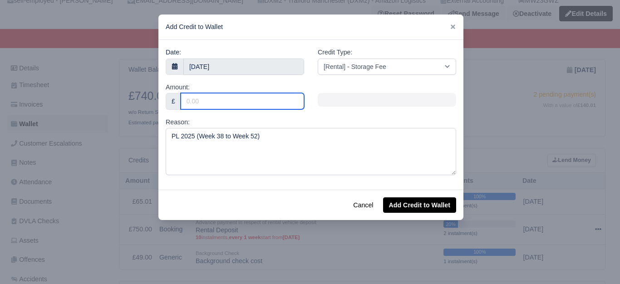
click at [219, 107] on input "Amount:" at bounding box center [242, 101] width 123 height 16
type input "75"
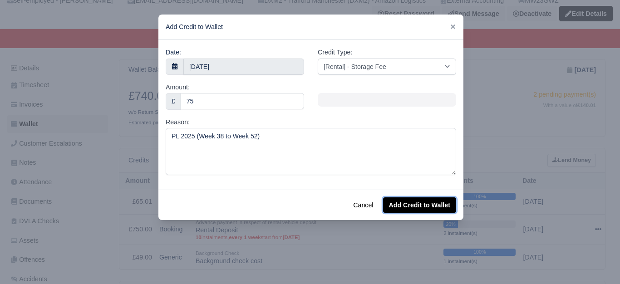
click at [419, 203] on button "Add Credit to Wallet" at bounding box center [419, 204] width 73 height 15
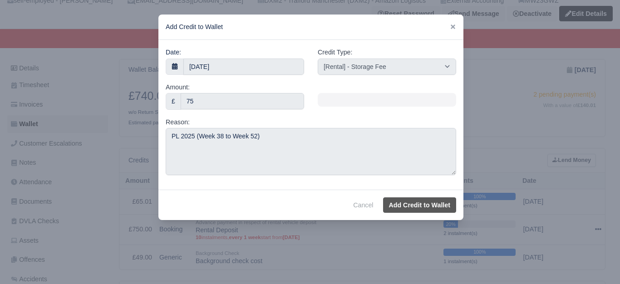
select select "other"
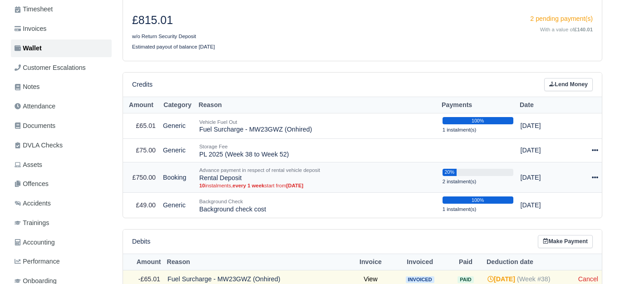
scroll to position [156, 0]
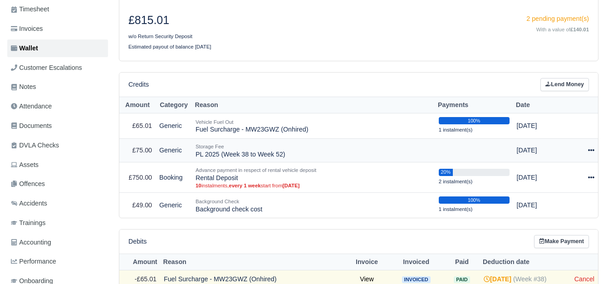
click at [592, 151] on icon at bounding box center [591, 150] width 6 height 2
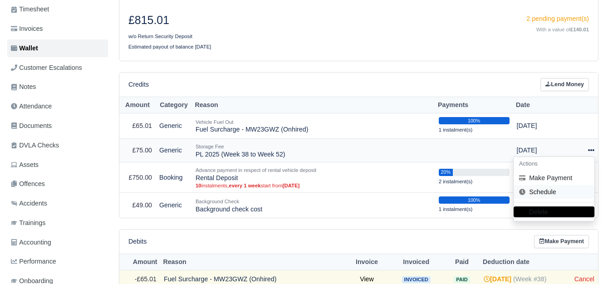
click at [554, 193] on link "Schedule" at bounding box center [553, 192] width 81 height 14
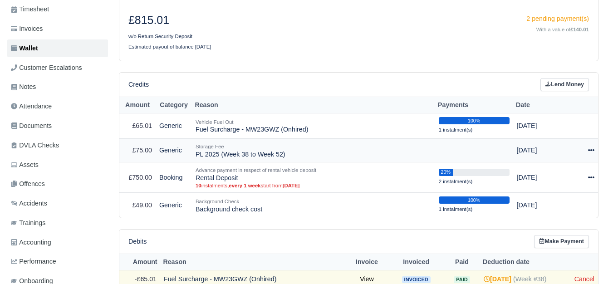
click at [591, 151] on icon at bounding box center [591, 150] width 6 height 2
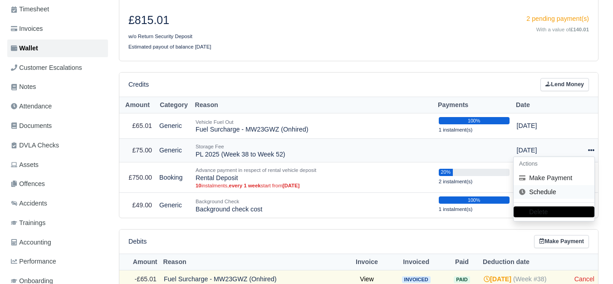
click at [549, 195] on link "Schedule" at bounding box center [553, 192] width 81 height 14
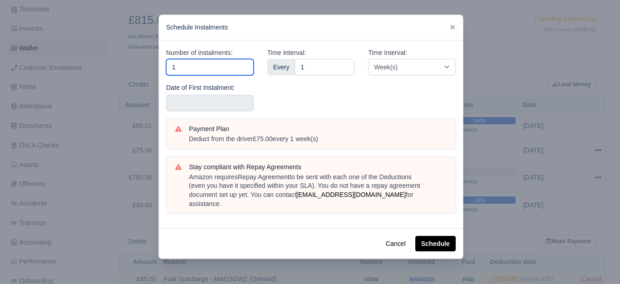
click at [185, 66] on input "1" at bounding box center [210, 67] width 88 height 16
type input "15"
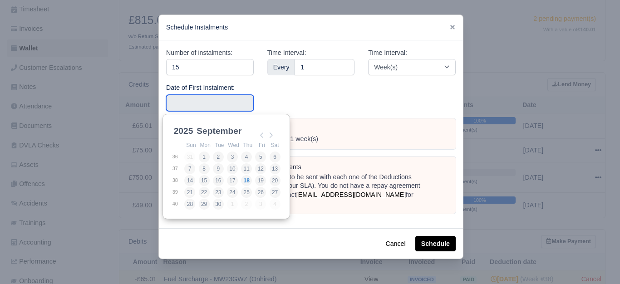
click at [190, 103] on input "Use the arrow keys to pick a date" at bounding box center [210, 103] width 88 height 16
type input "2025-09-14"
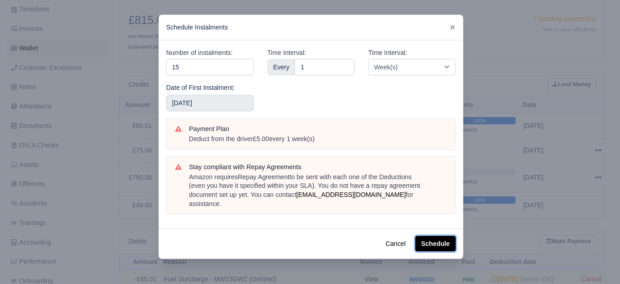
click at [423, 236] on button "Schedule" at bounding box center [435, 243] width 40 height 15
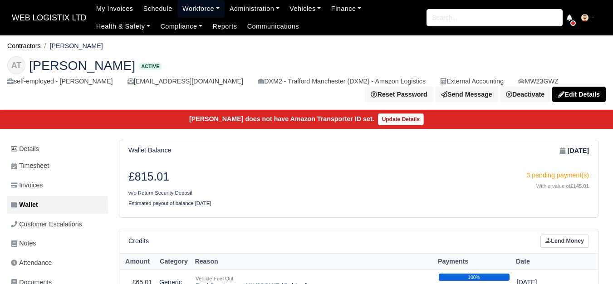
click at [208, 6] on link "Workforce" at bounding box center [200, 9] width 47 height 18
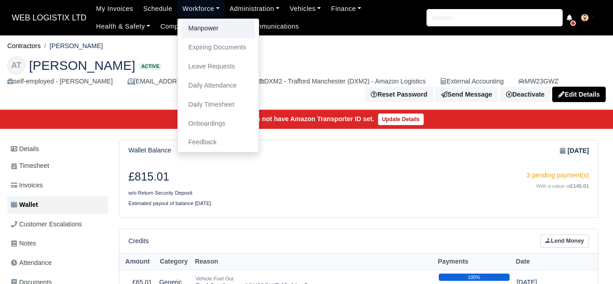
click at [212, 32] on link "Manpower" at bounding box center [217, 28] width 73 height 19
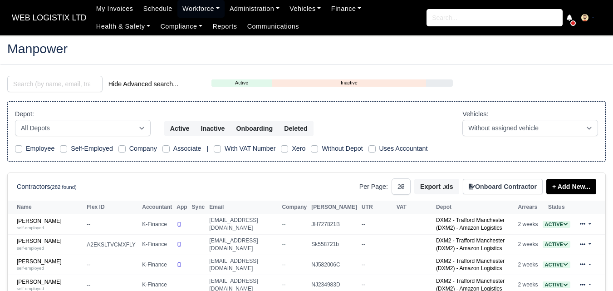
select select "25"
click at [48, 83] on input "search" at bounding box center [54, 84] width 95 height 16
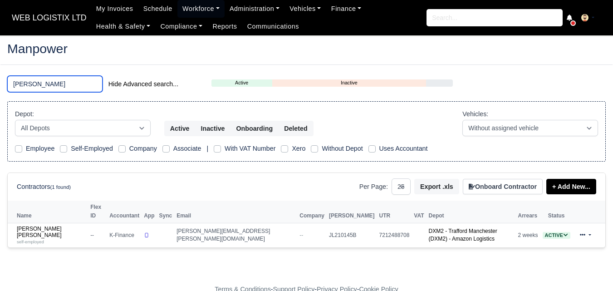
type input "[PERSON_NAME]"
